Goal: Register for event/course

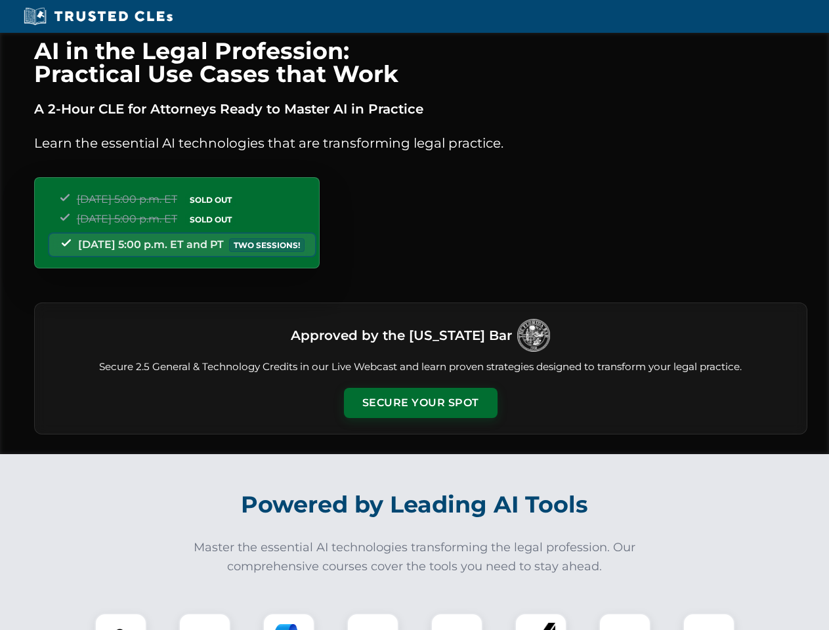
click at [420, 403] on button "Secure Your Spot" at bounding box center [421, 403] width 154 height 30
click at [121, 622] on img at bounding box center [121, 639] width 38 height 38
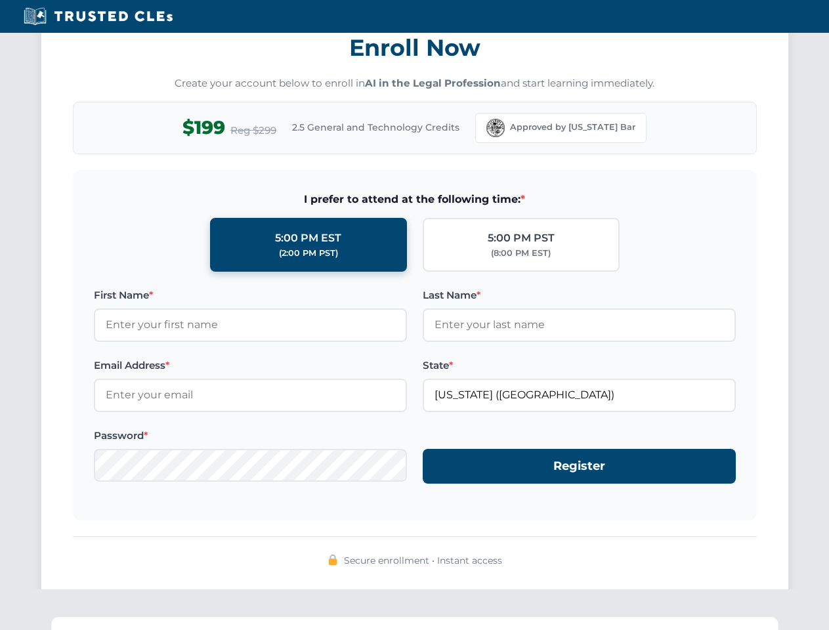
scroll to position [1289, 0]
